Goal: Find specific page/section: Find specific page/section

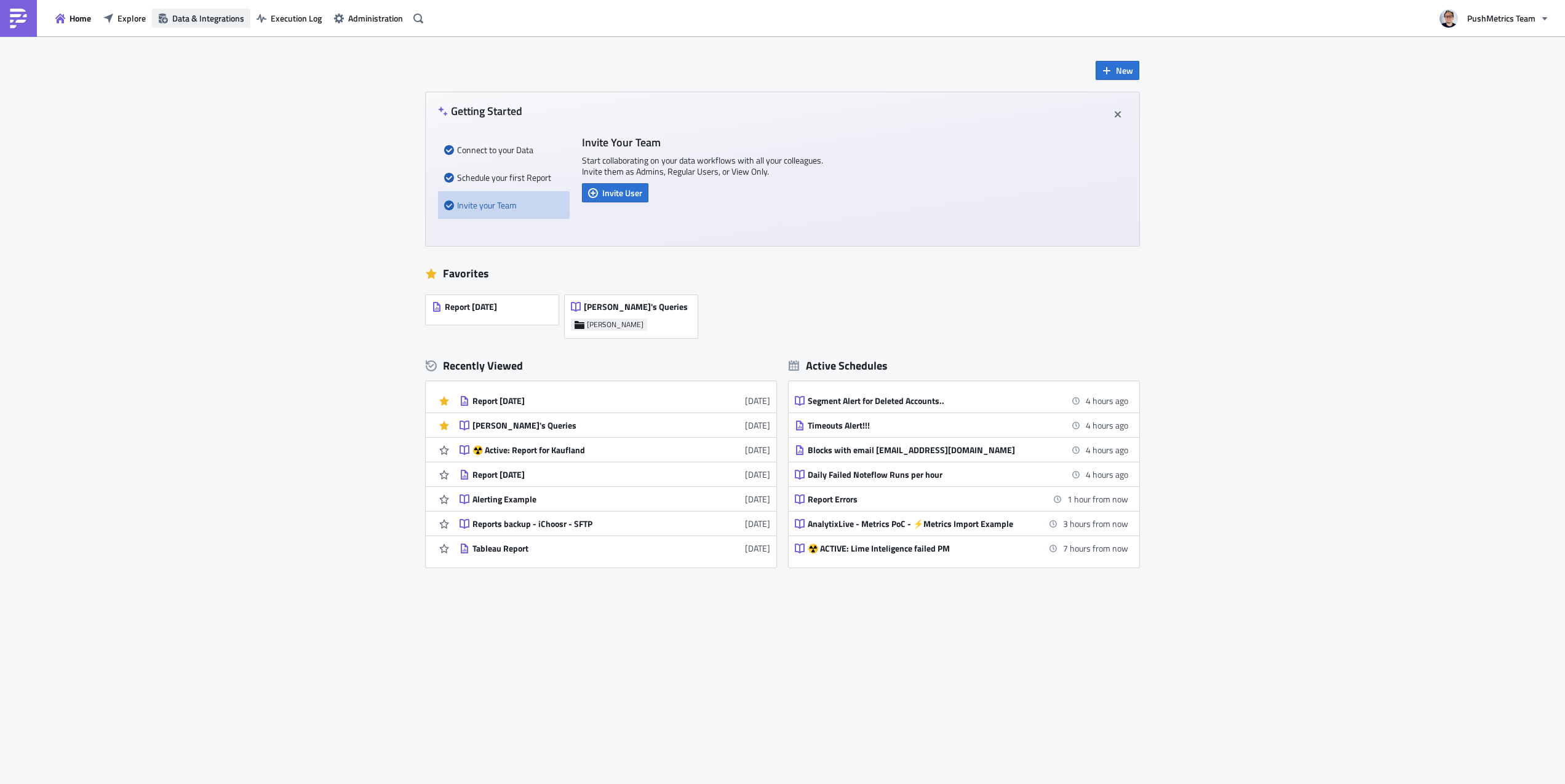
click at [237, 27] on button "Data & Integrations" at bounding box center [200, 18] width 98 height 19
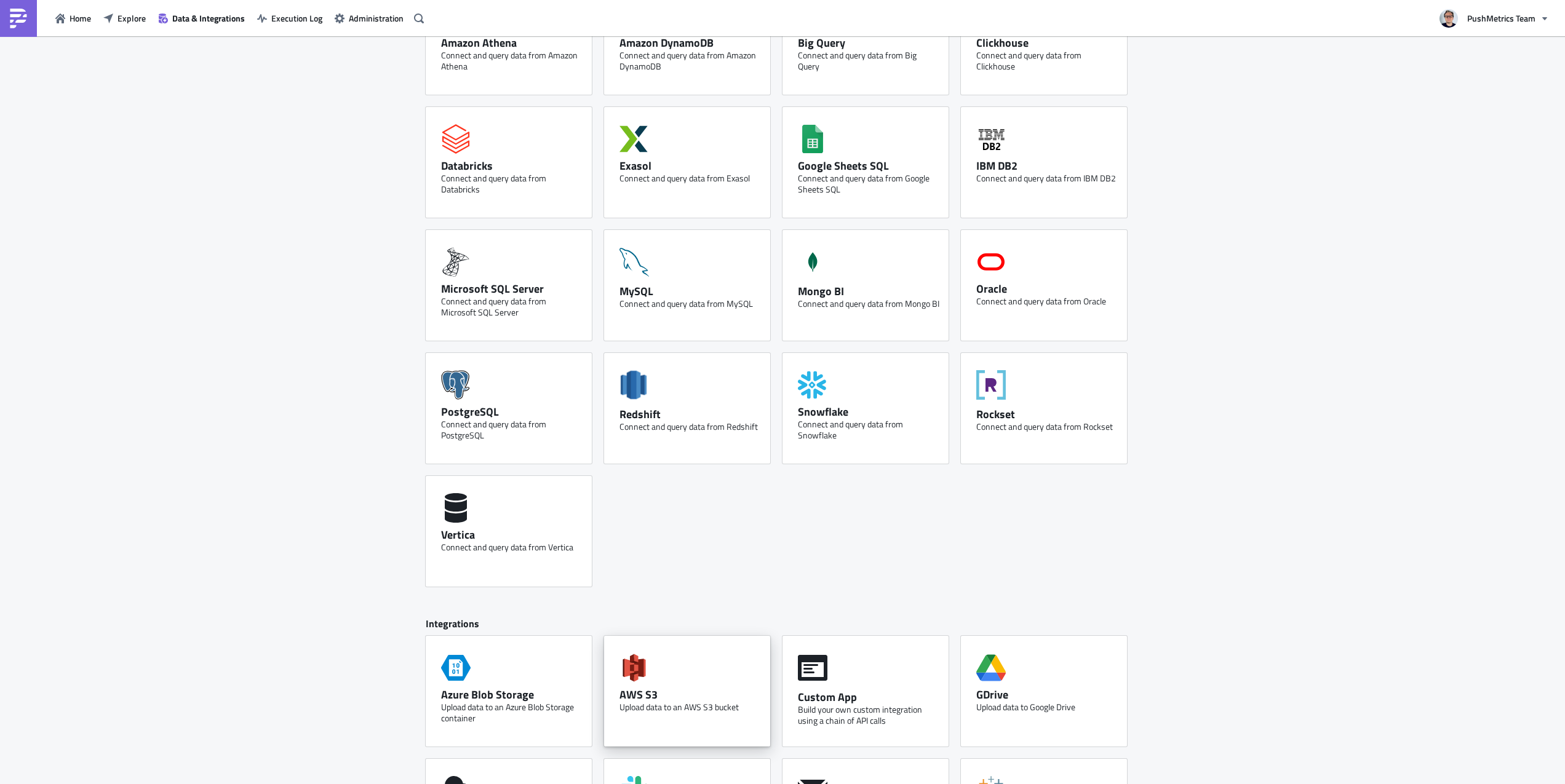
scroll to position [290, 0]
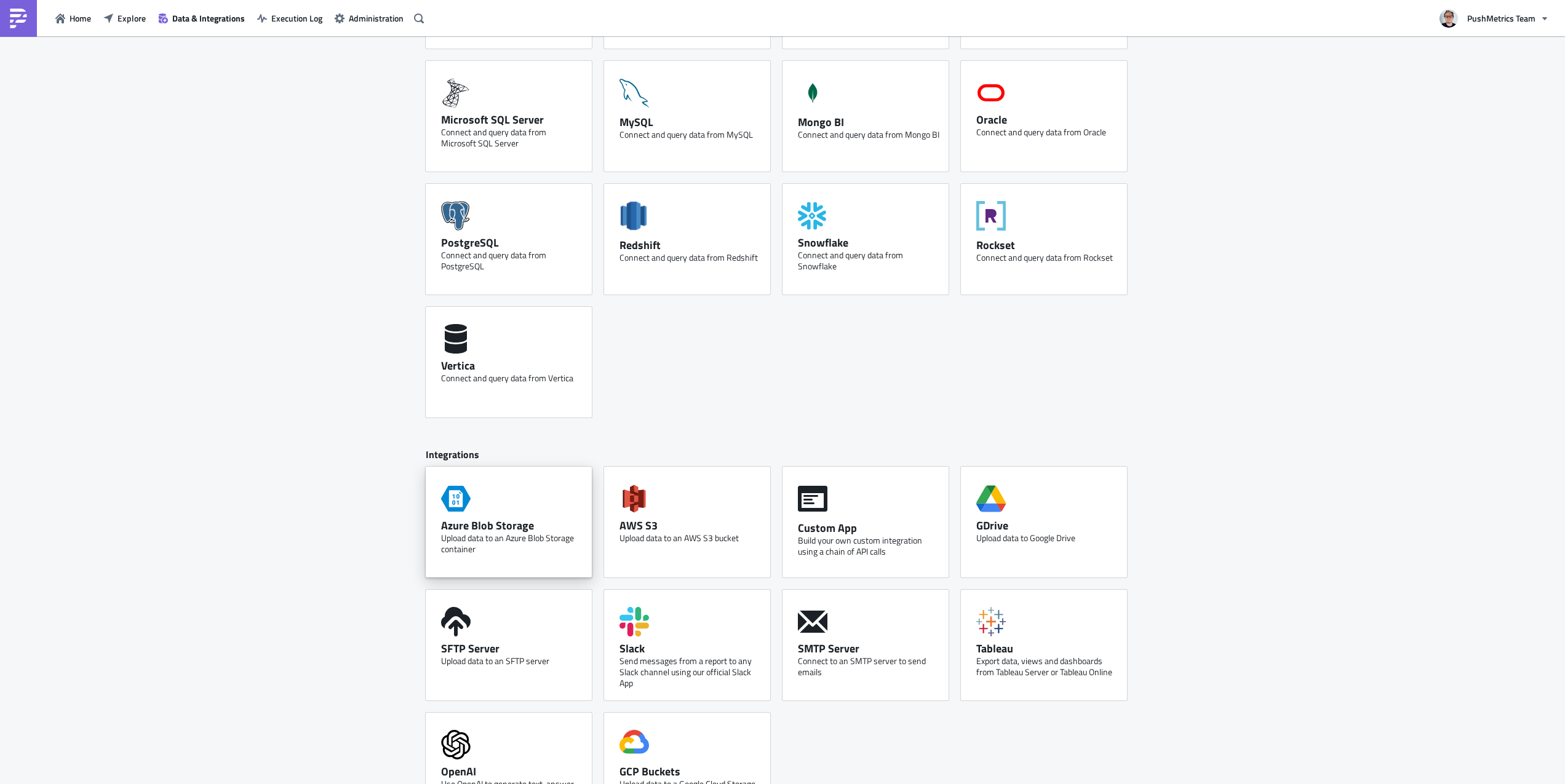
click at [554, 534] on div "Upload data to an Azure Blob Storage container" at bounding box center [511, 544] width 141 height 22
drag, startPoint x: 137, startPoint y: 71, endPoint x: 155, endPoint y: 47, distance: 30.0
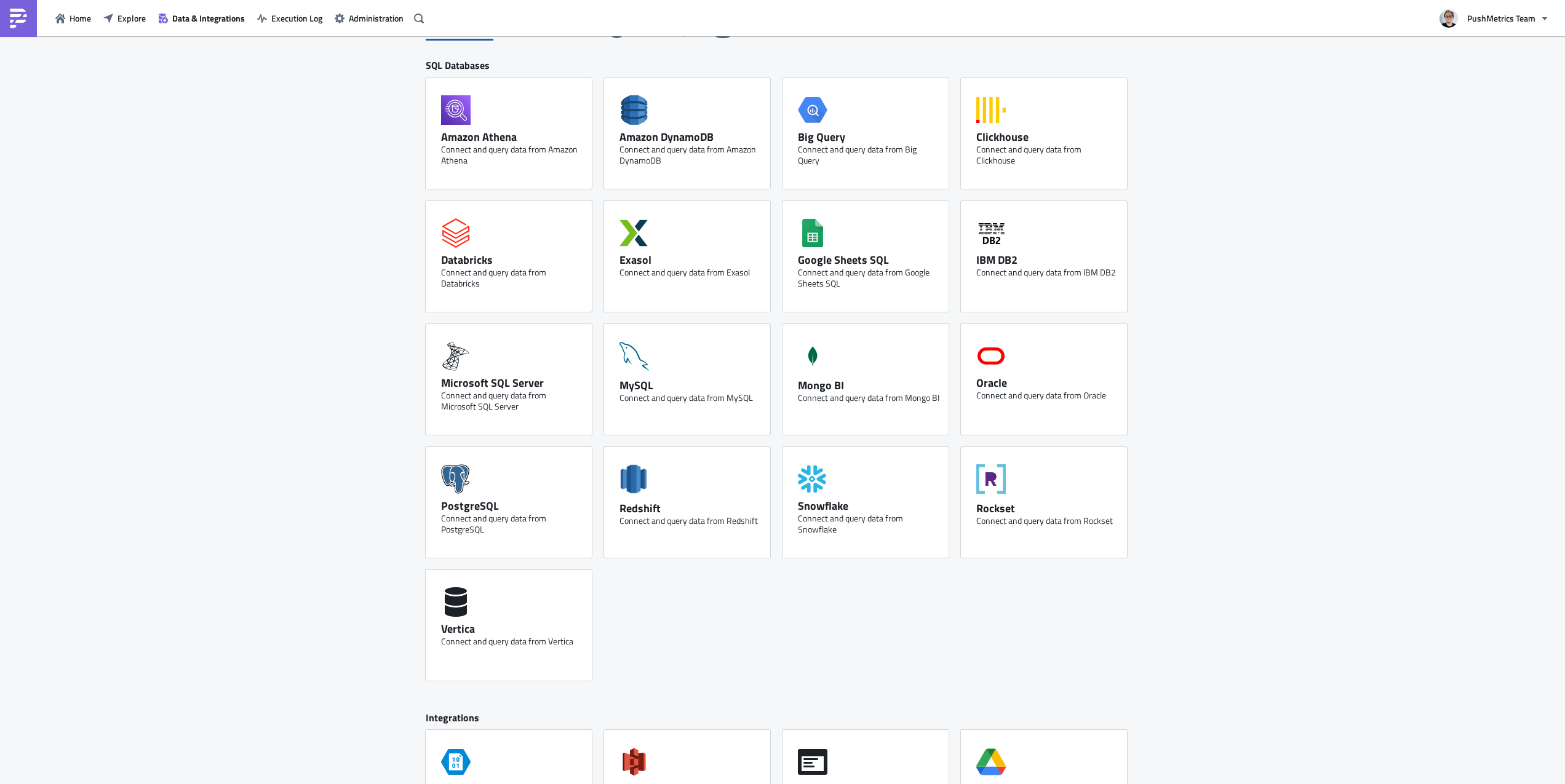
scroll to position [0, 0]
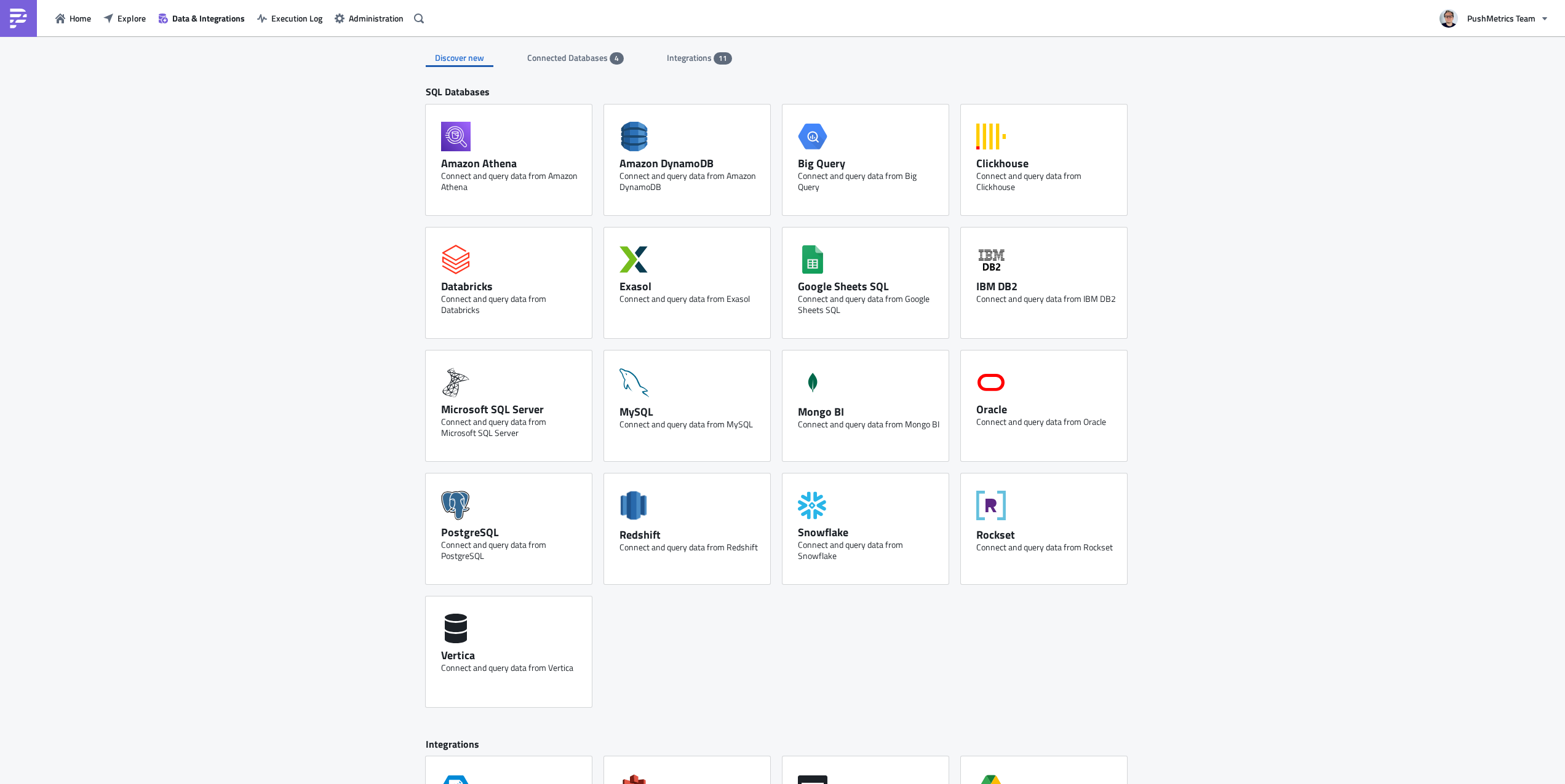
click at [679, 62] on span "Integrations" at bounding box center [691, 57] width 47 height 13
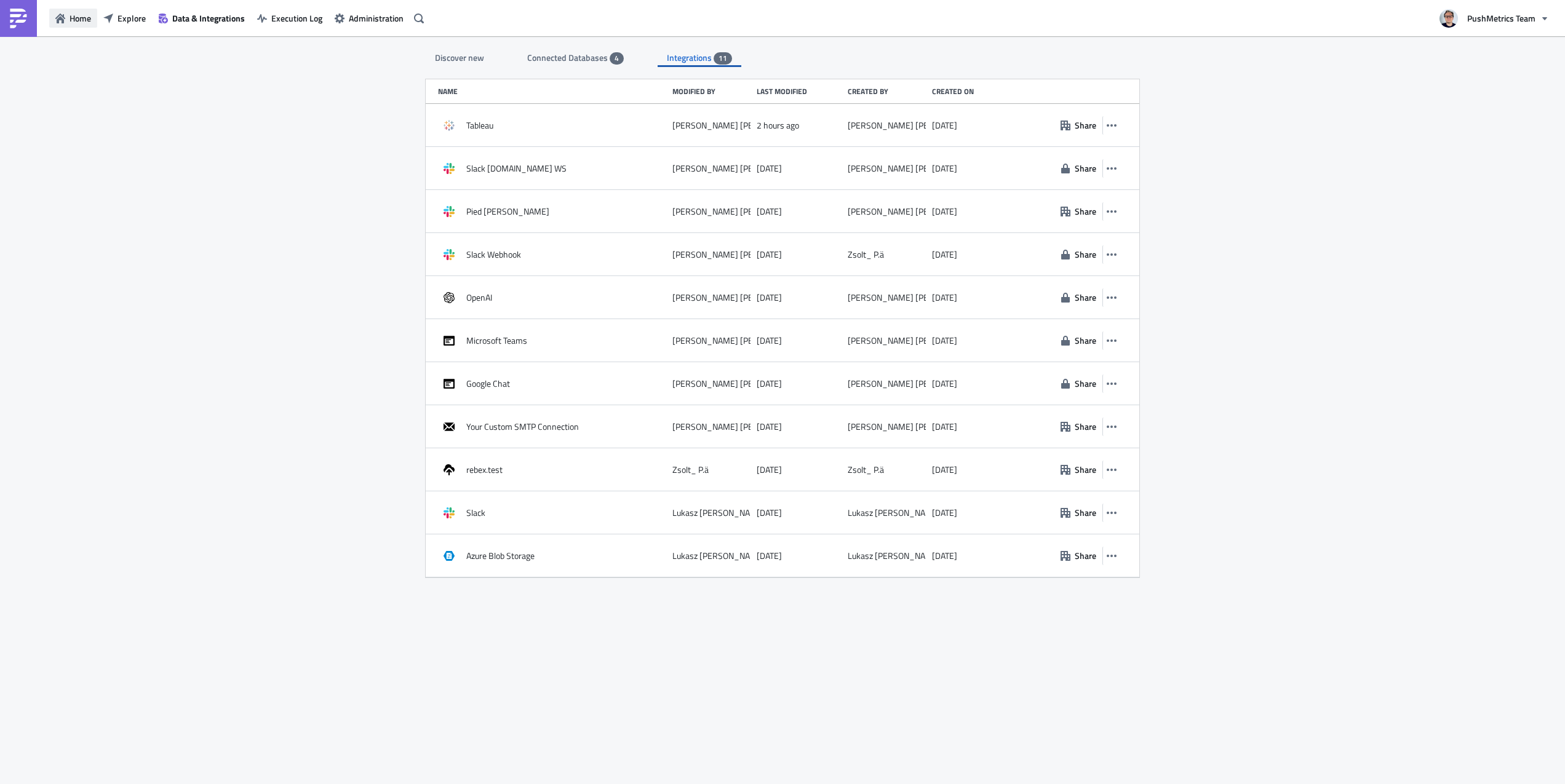
click at [53, 21] on button "Home" at bounding box center [73, 18] width 48 height 19
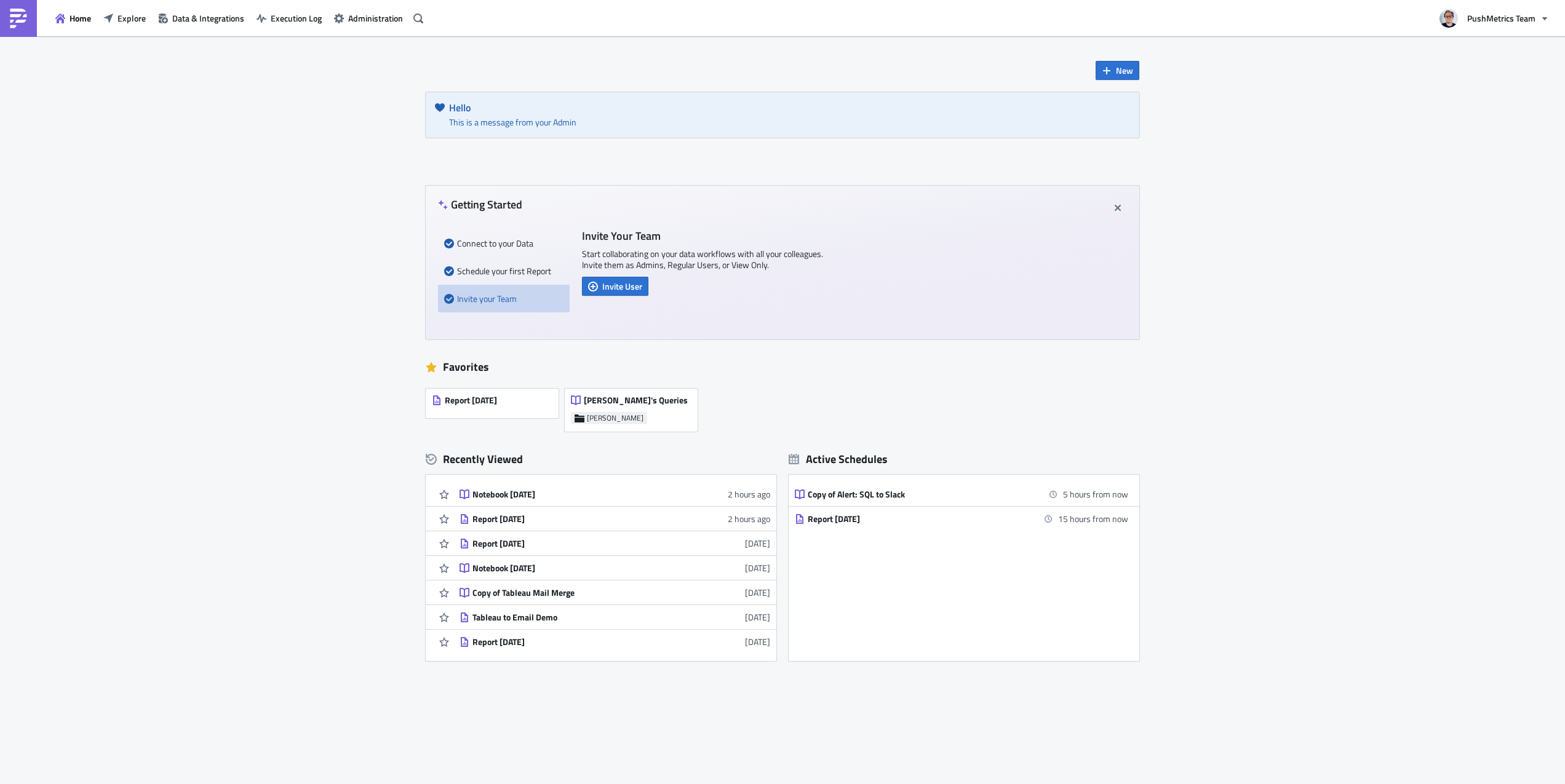
click at [497, 410] on div "Report [DATE]" at bounding box center [464, 404] width 65 height 17
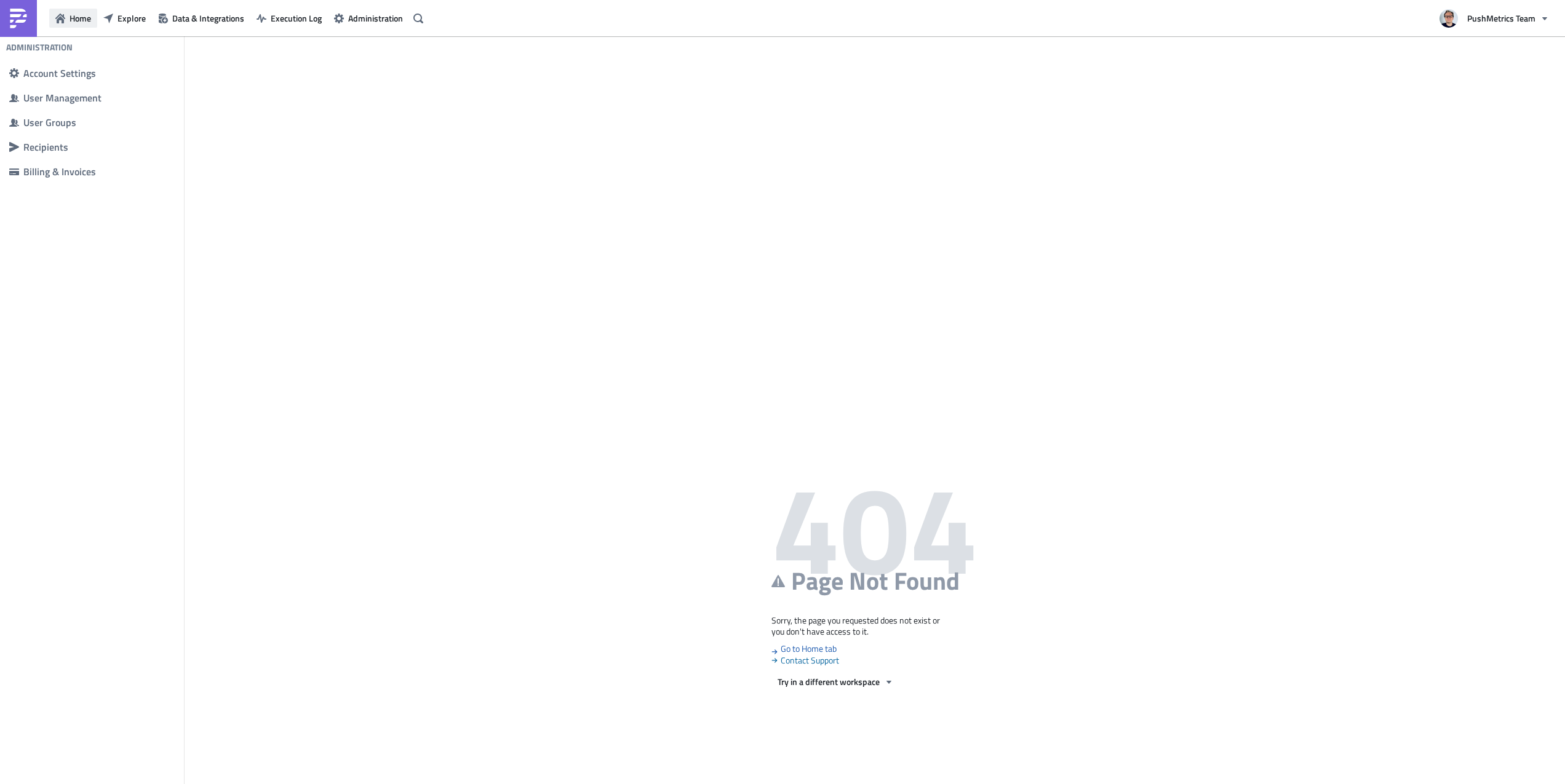
click at [56, 19] on icon "button" at bounding box center [60, 18] width 10 height 10
